Goal: Task Accomplishment & Management: Complete application form

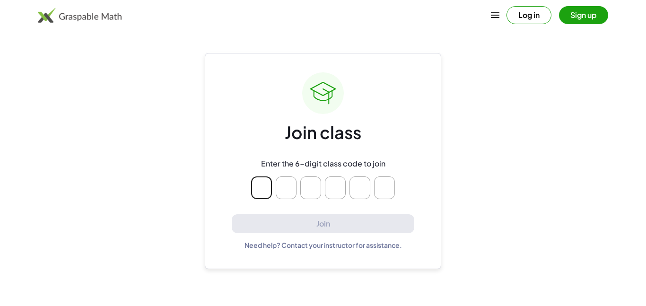
type input "*"
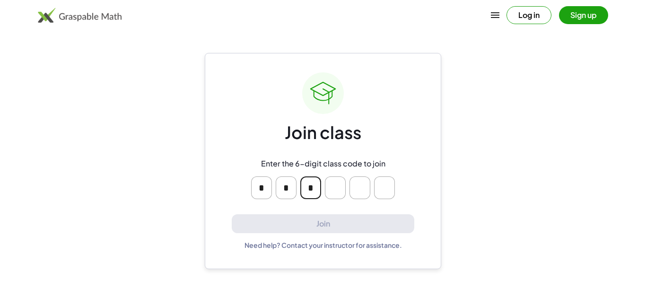
type input "*"
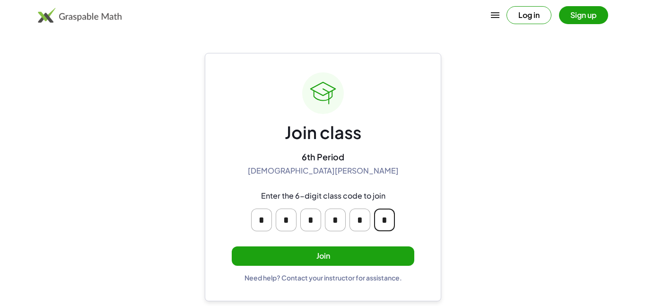
type input "*"
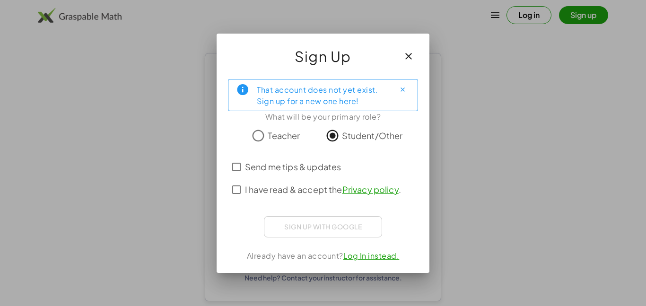
click at [288, 192] on span "I have read & accept the Privacy policy ." at bounding box center [323, 189] width 156 height 13
